Goal: Transaction & Acquisition: Purchase product/service

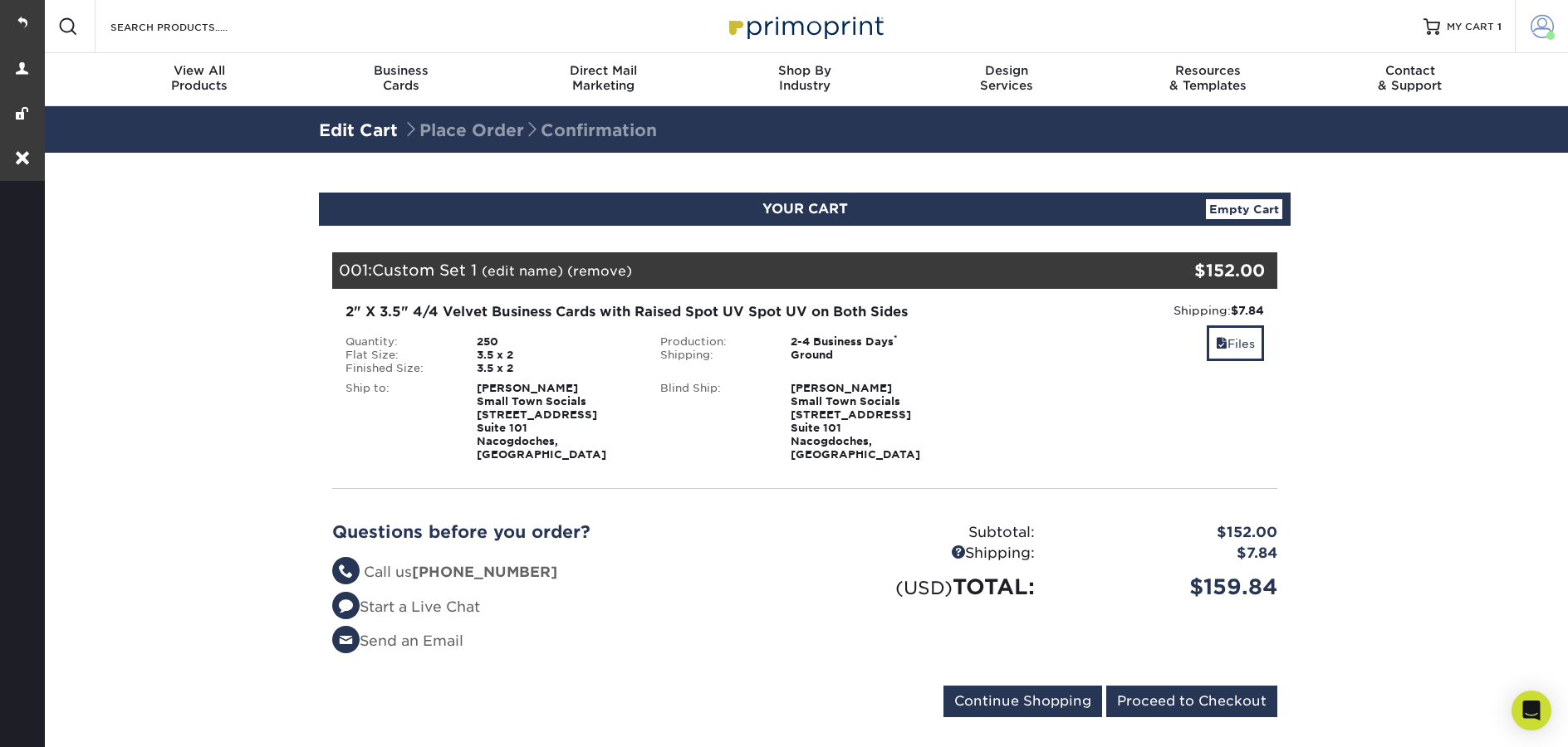
click at [1551, 37] on span at bounding box center [1550, 35] width 8 height 8
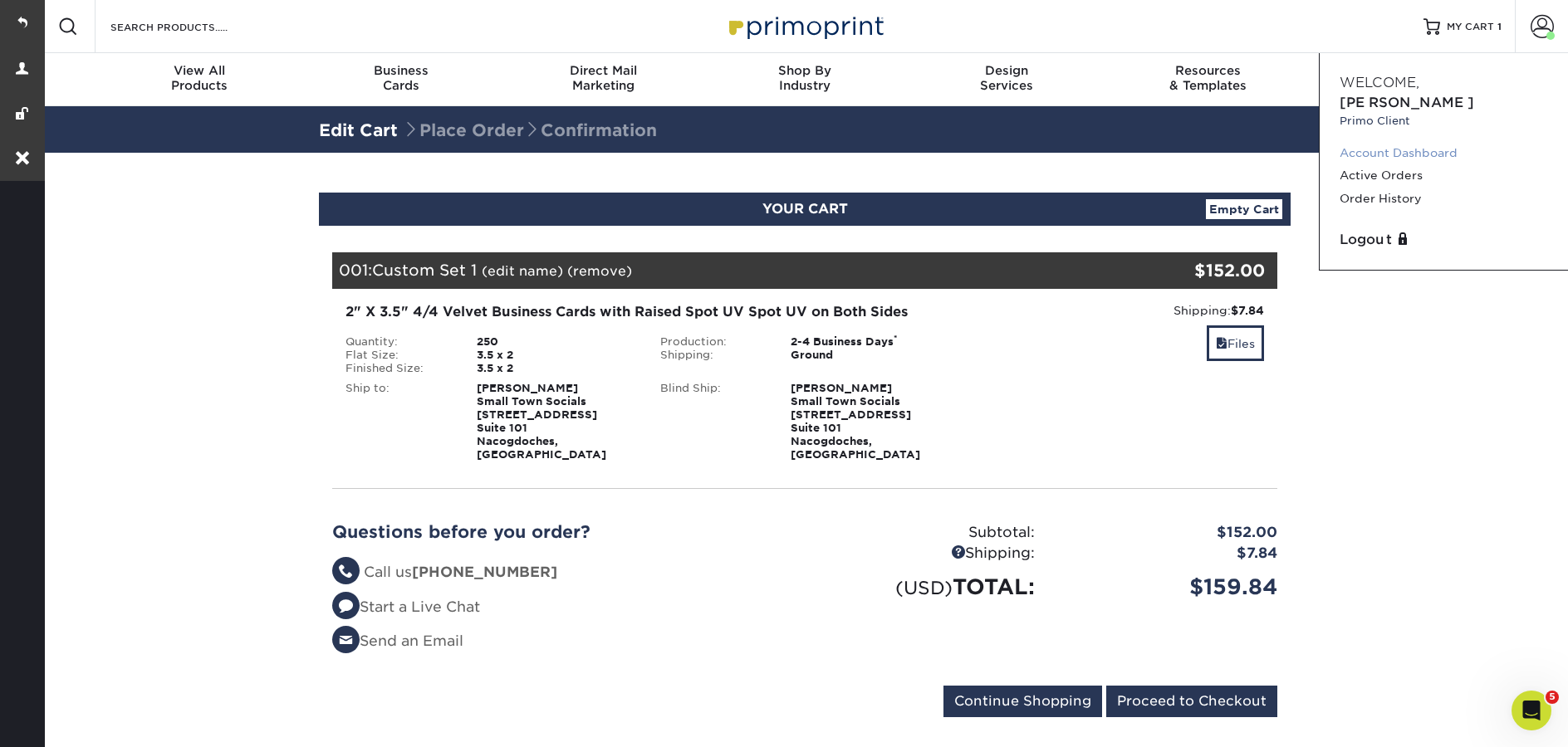
click at [1378, 142] on link "Account Dashboard" at bounding box center [1443, 153] width 208 height 23
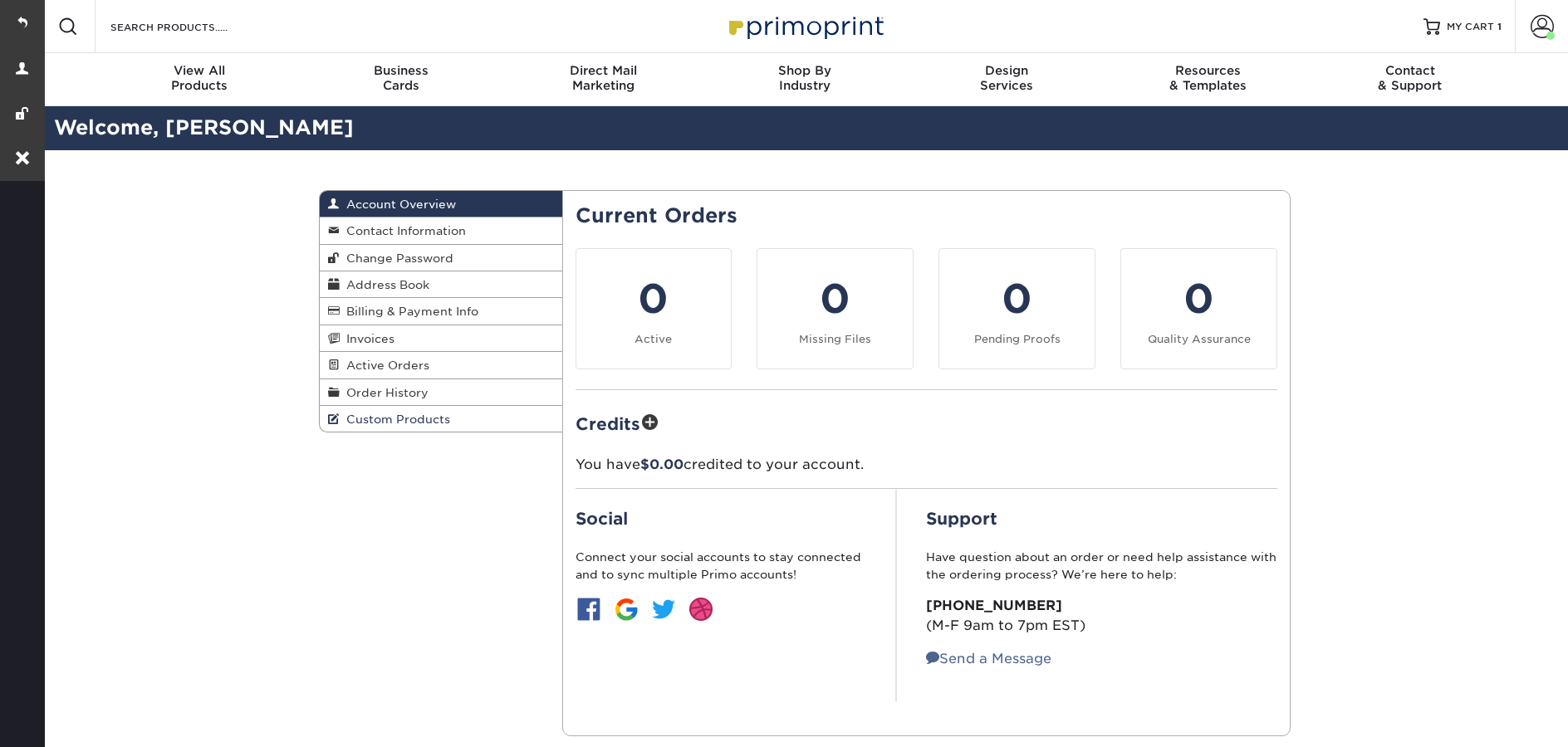
click at [446, 426] on span "Custom Products" at bounding box center [394, 419] width 110 height 14
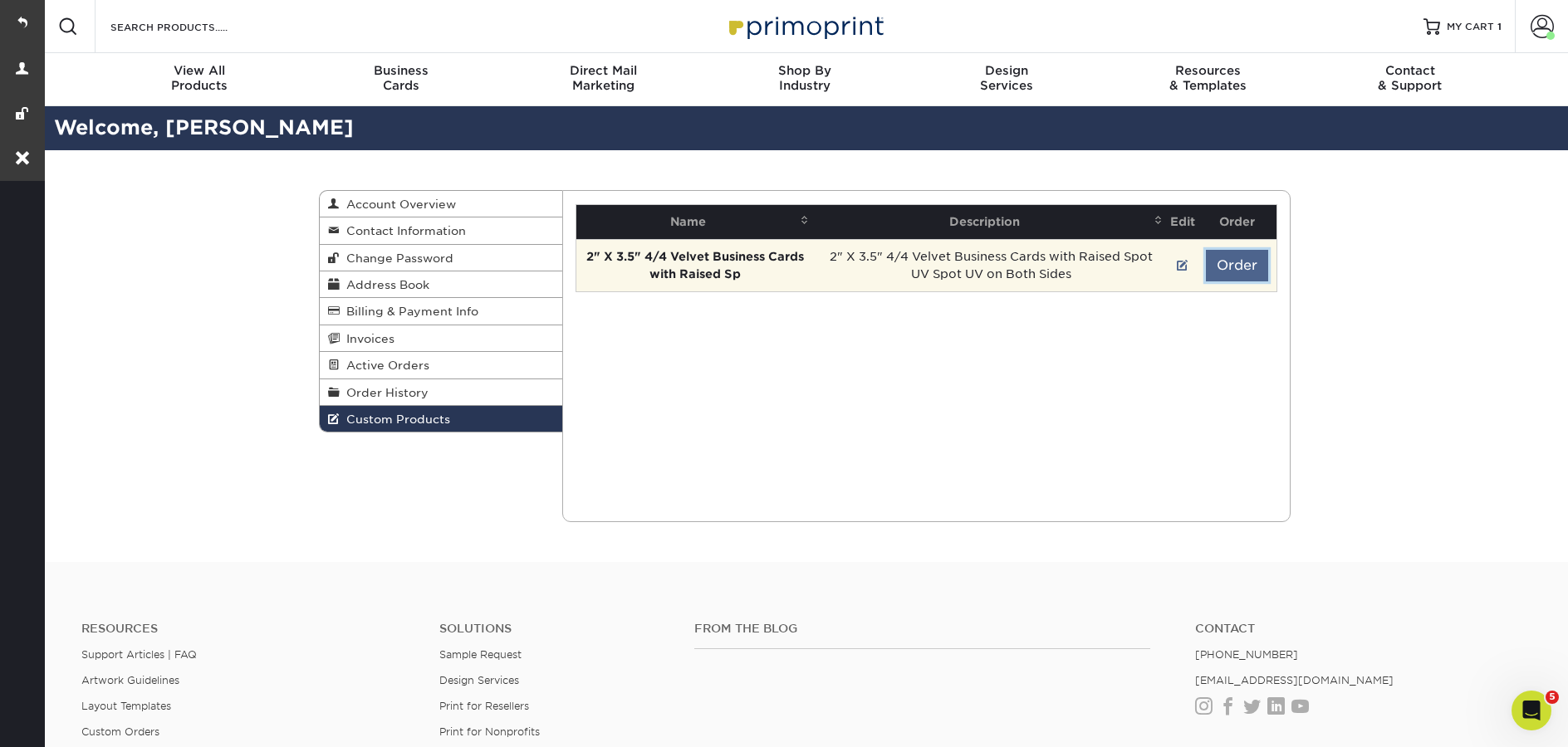
click at [1248, 263] on button "Order" at bounding box center [1236, 265] width 63 height 32
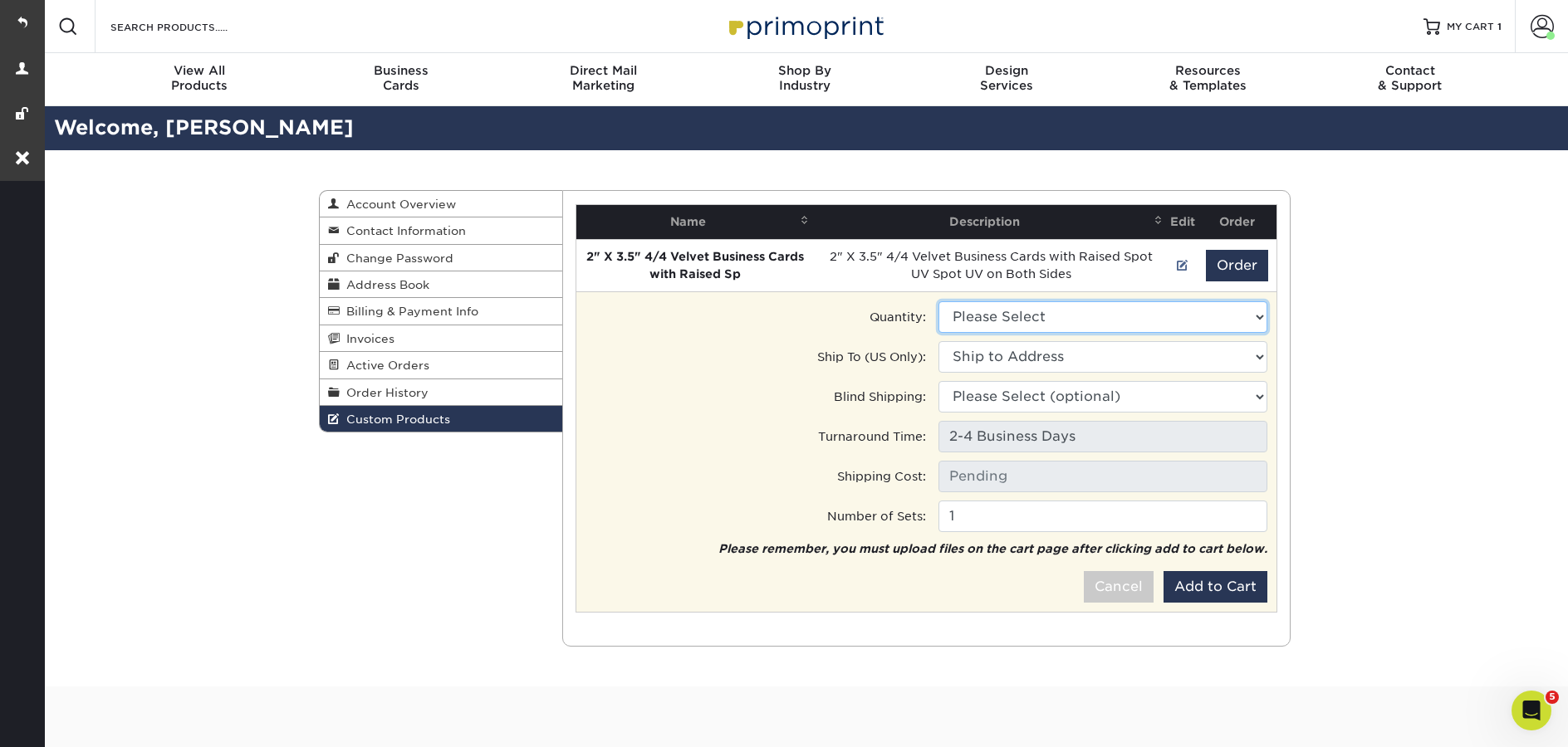
click at [1056, 322] on select "Please Select 100 - $106.50 250 - $152.00" at bounding box center [1103, 317] width 329 height 32
click at [1257, 323] on select "Please Select 100 - $106.50 250 - $152.00" at bounding box center [1103, 317] width 329 height 32
